Goal: Information Seeking & Learning: Find specific page/section

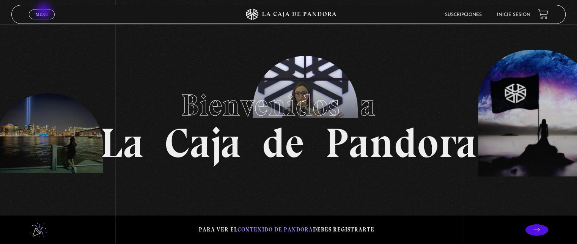
click at [44, 12] on span "Menu" at bounding box center [42, 14] width 13 height 5
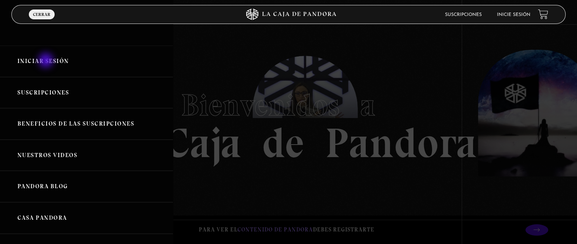
click at [47, 61] on link "Iniciar Sesión" at bounding box center [86, 62] width 173 height 32
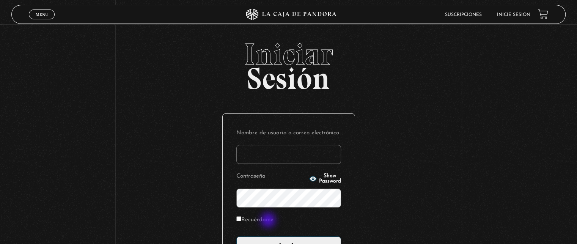
type input "[EMAIL_ADDRESS][DOMAIN_NAME]"
click at [269, 221] on label "Recuérdame" at bounding box center [255, 221] width 37 height 12
click at [241, 221] on input "Recuérdame" at bounding box center [239, 218] width 5 height 5
checkbox input "true"
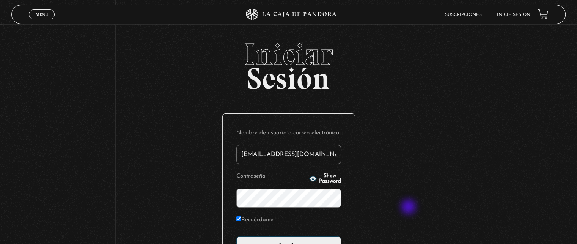
scroll to position [76, 0]
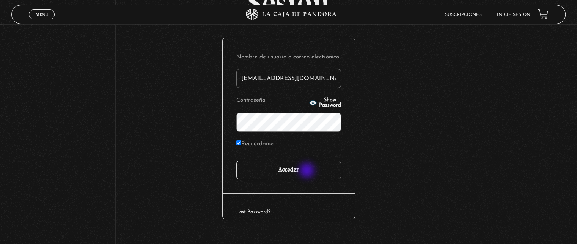
click at [308, 171] on input "Acceder" at bounding box center [289, 170] width 105 height 19
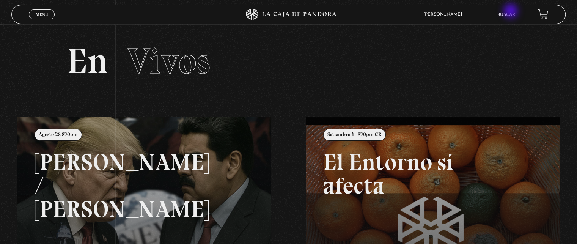
click at [512, 13] on link "Buscar" at bounding box center [507, 15] width 18 height 5
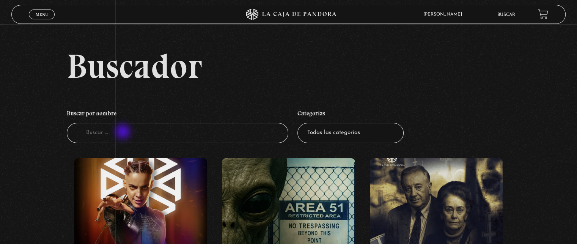
click at [124, 133] on input "Buscador" at bounding box center [178, 133] width 222 height 20
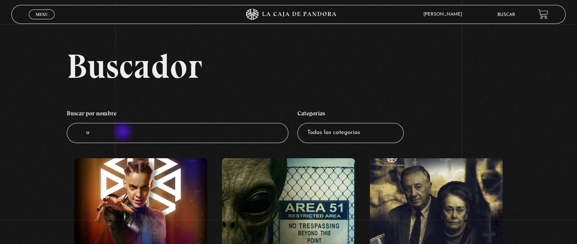
click at [124, 133] on input "a" at bounding box center [178, 133] width 222 height 20
type input "angeles"
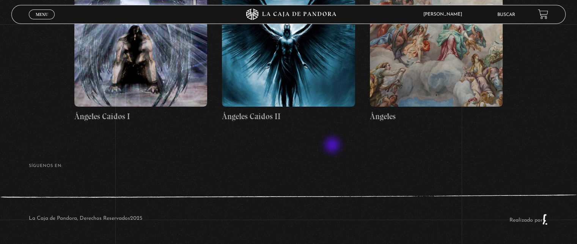
scroll to position [112, 0]
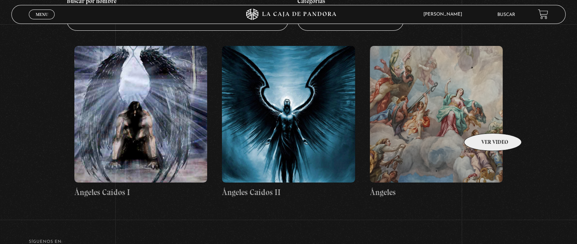
click at [478, 119] on figure at bounding box center [436, 114] width 133 height 137
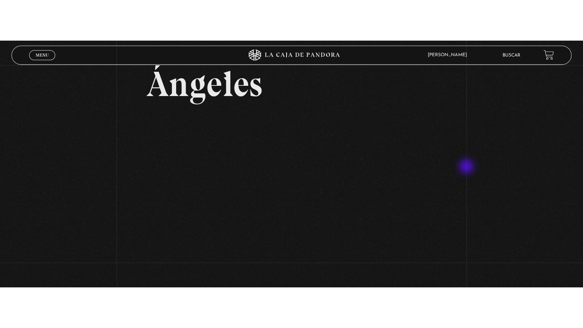
scroll to position [76, 0]
